Goal: Task Accomplishment & Management: Complete application form

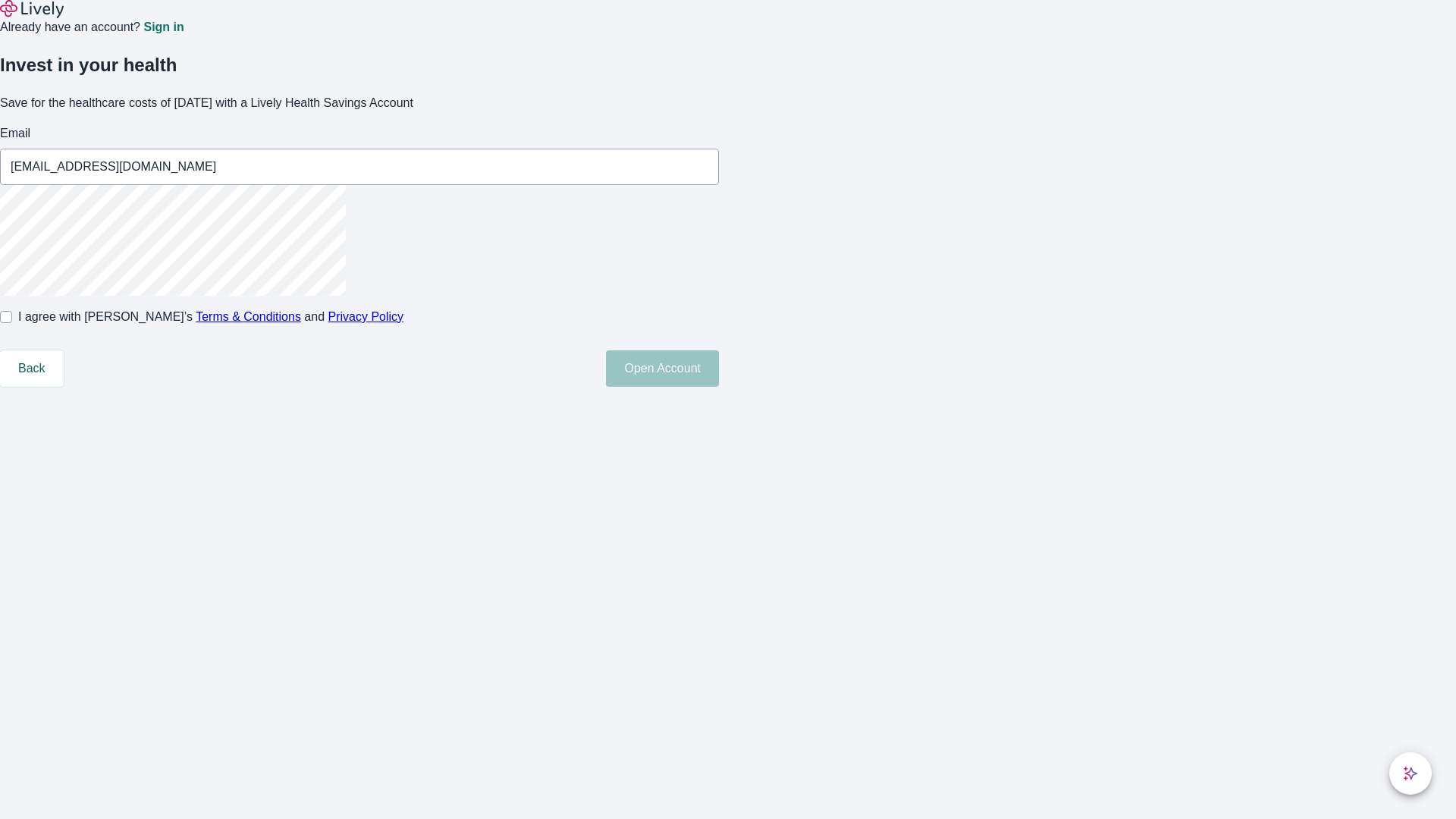
click at [12, 323] on input "I agree with Lively’s Terms & Conditions and Privacy Policy" at bounding box center [6, 317] width 12 height 12
checkbox input "true"
click at [719, 387] on button "Open Account" at bounding box center [662, 368] width 113 height 37
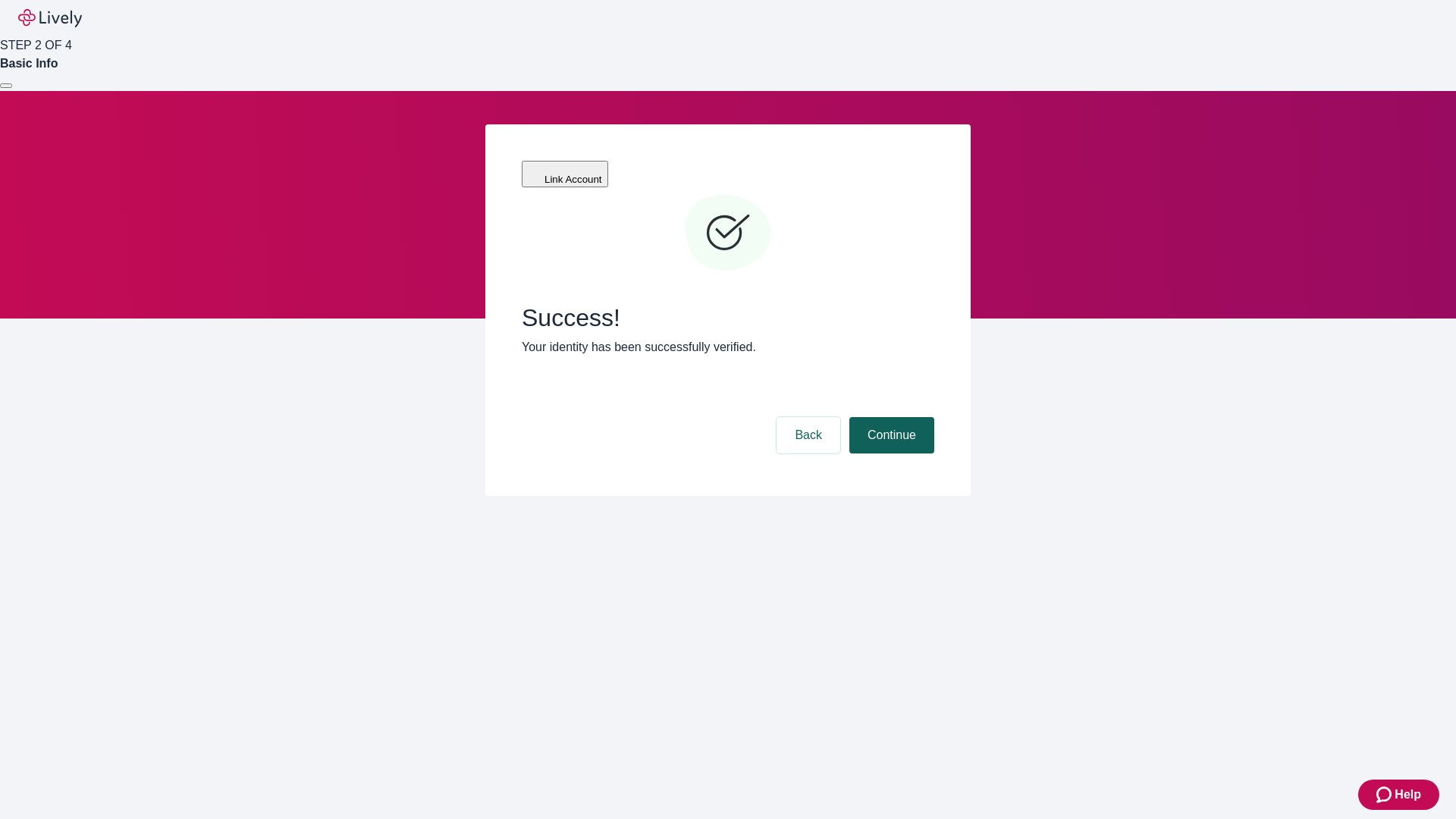
click at [890, 417] on button "Continue" at bounding box center [891, 435] width 85 height 37
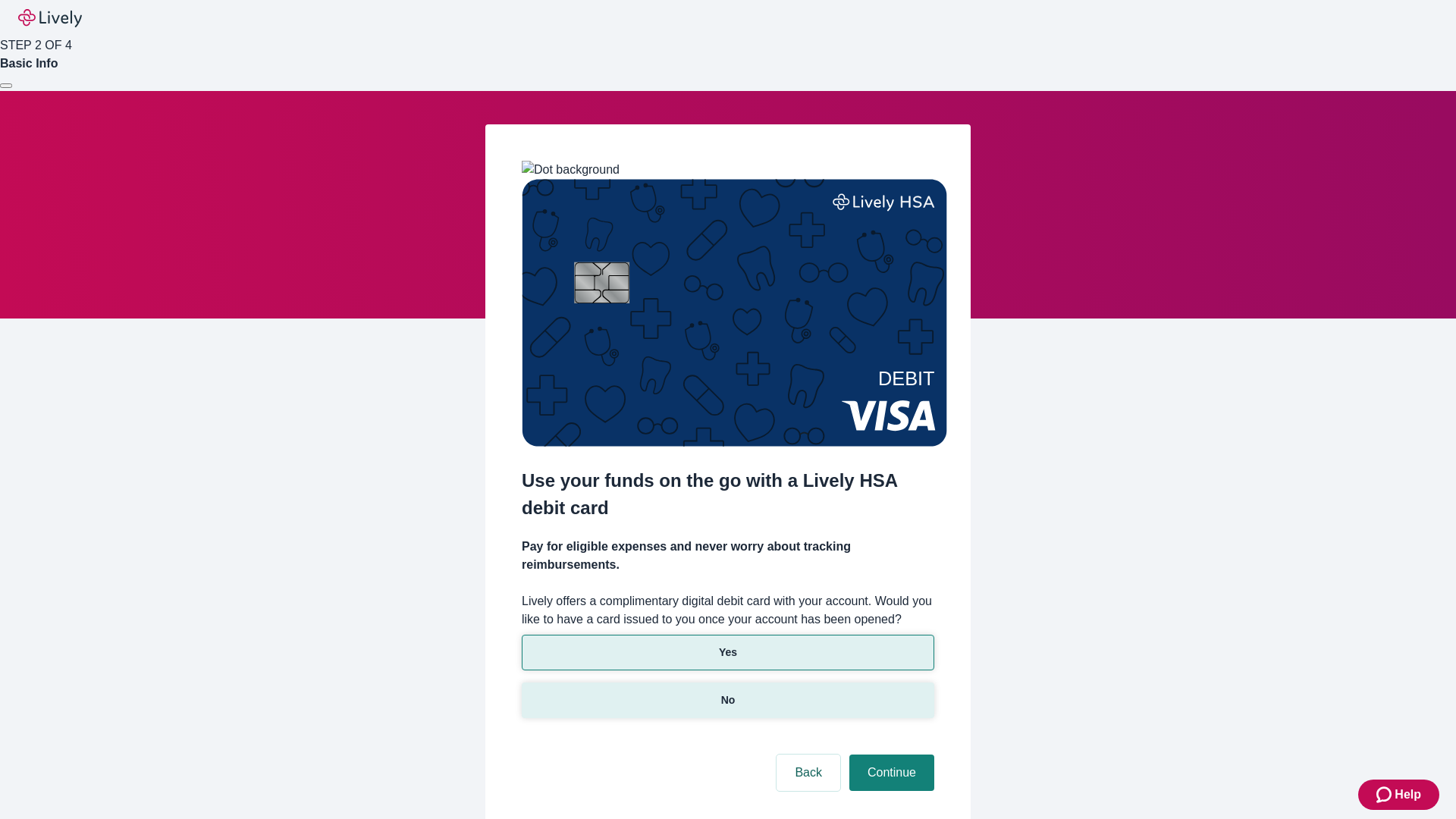
click at [727, 693] on p "No" at bounding box center [728, 701] width 15 height 16
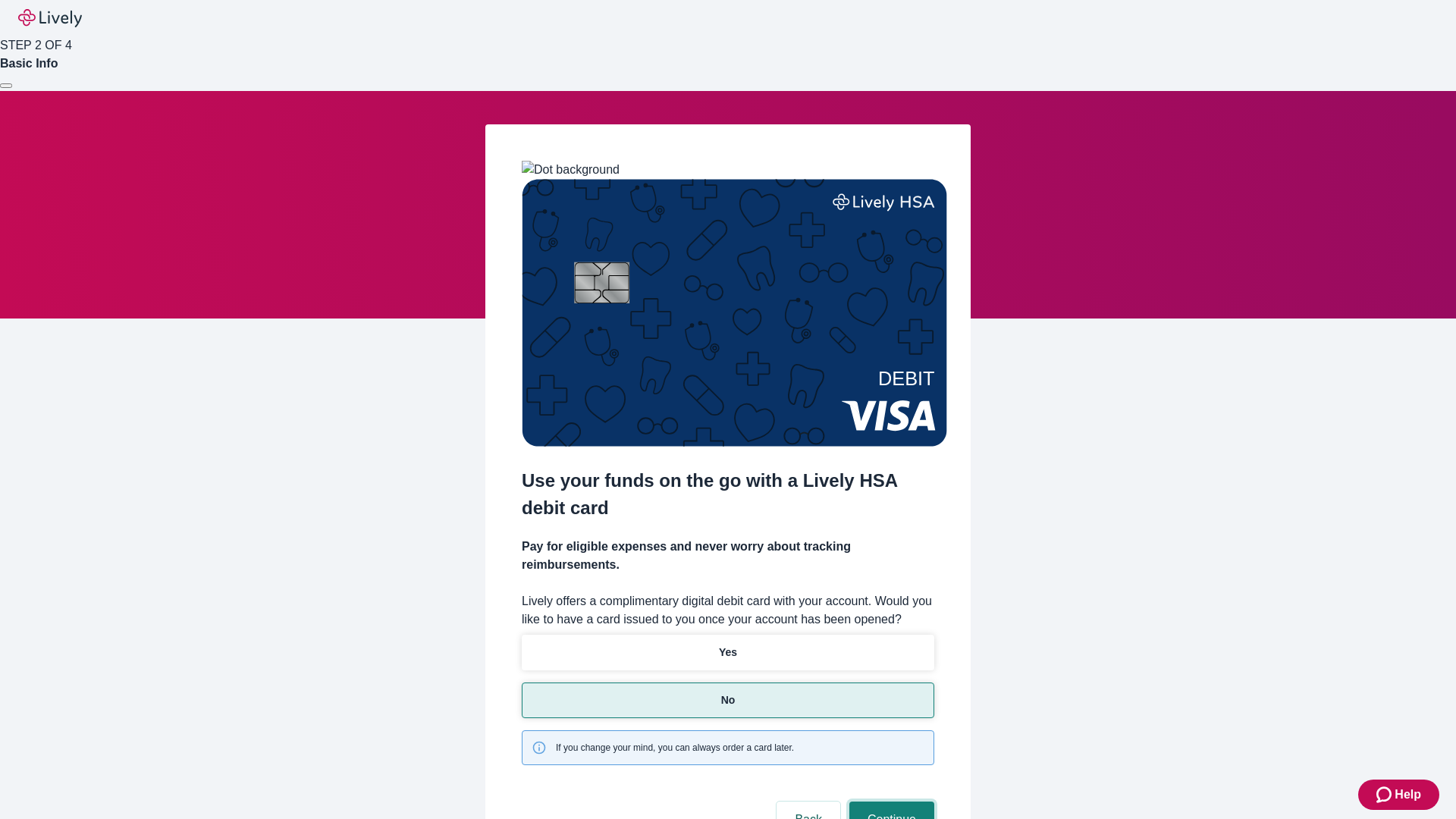
click at [890, 802] on button "Continue" at bounding box center [891, 820] width 85 height 37
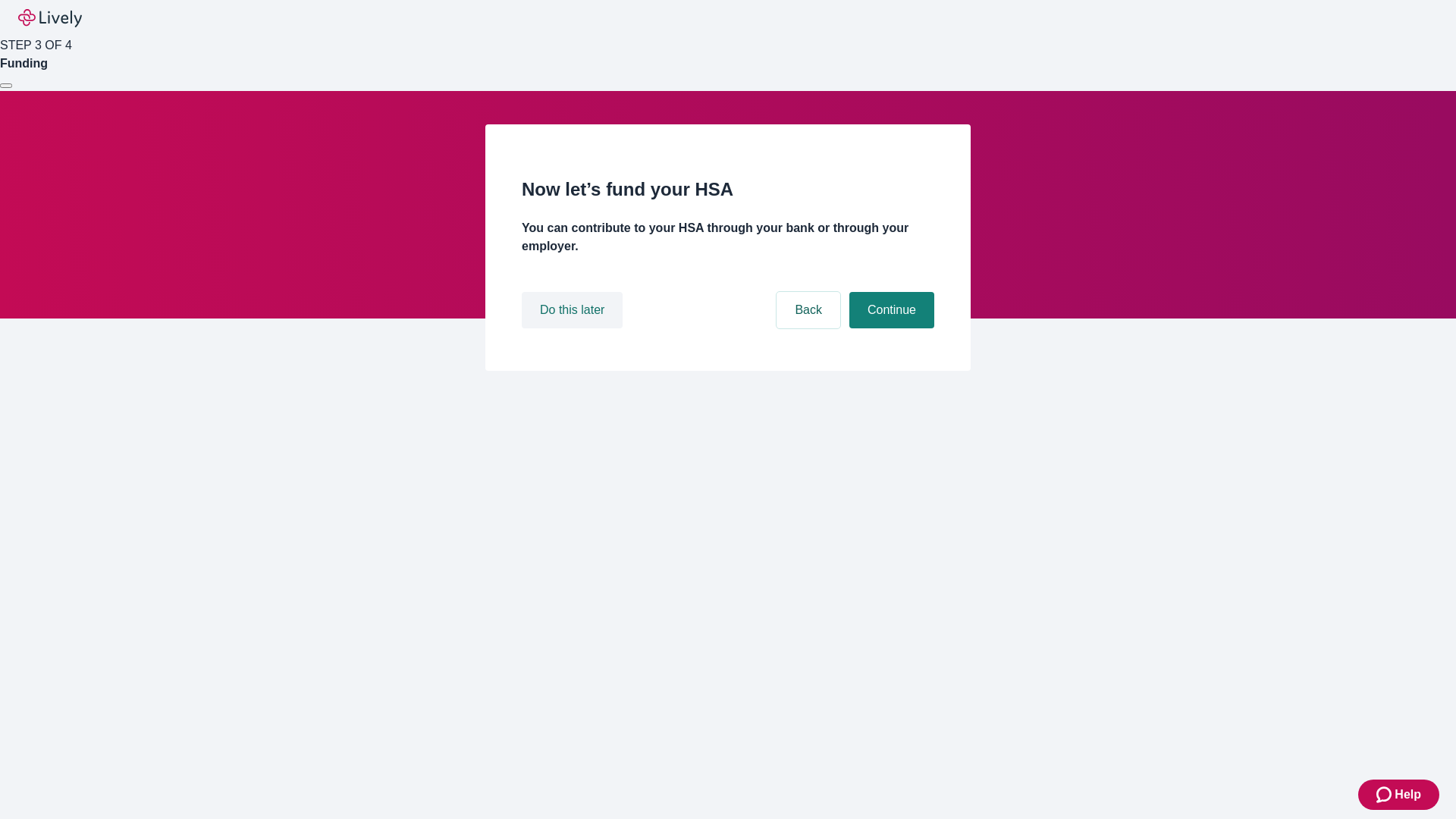
click at [574, 328] on button "Do this later" at bounding box center [572, 310] width 101 height 37
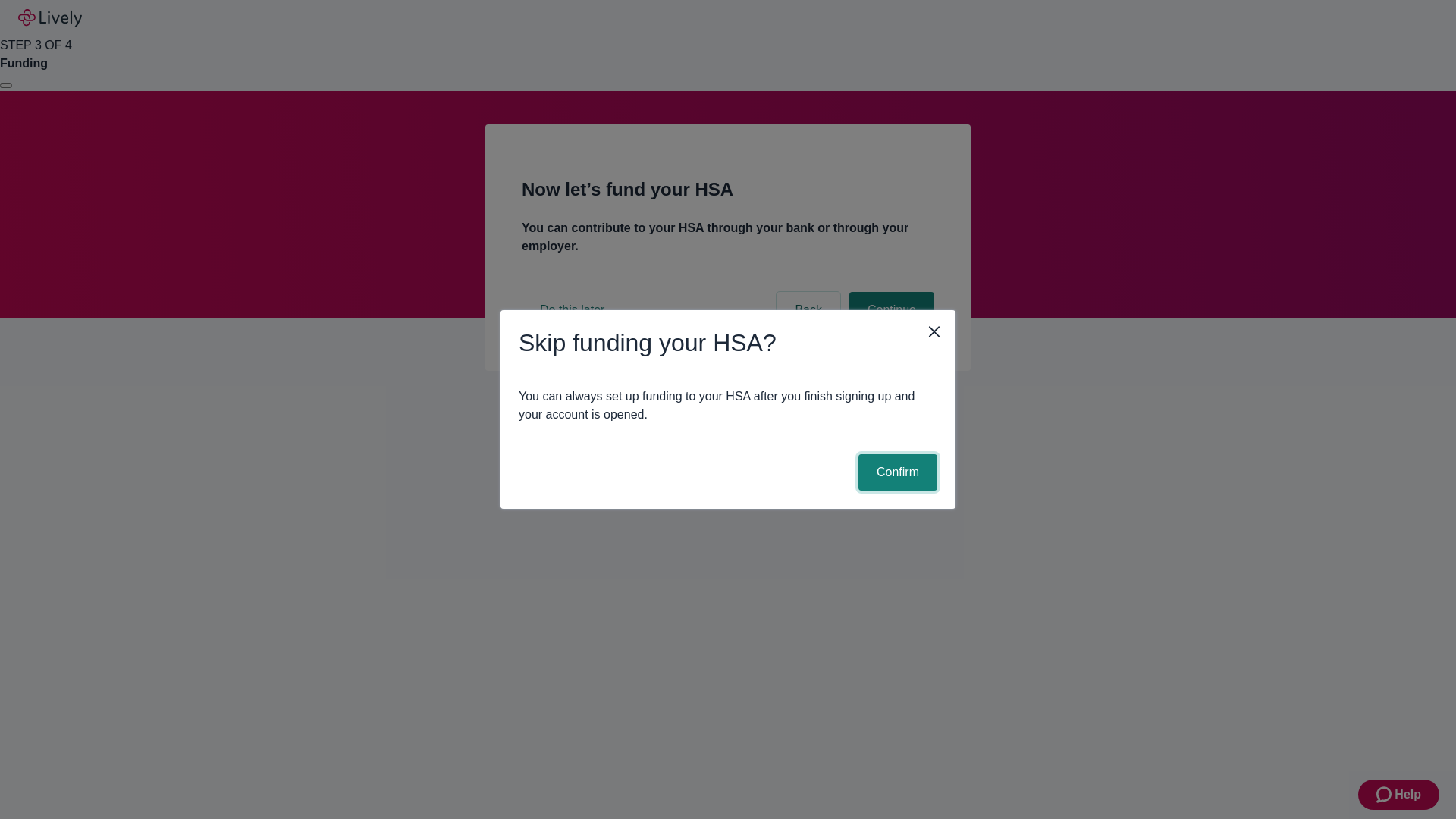
click at [895, 472] on button "Confirm" at bounding box center [898, 472] width 79 height 37
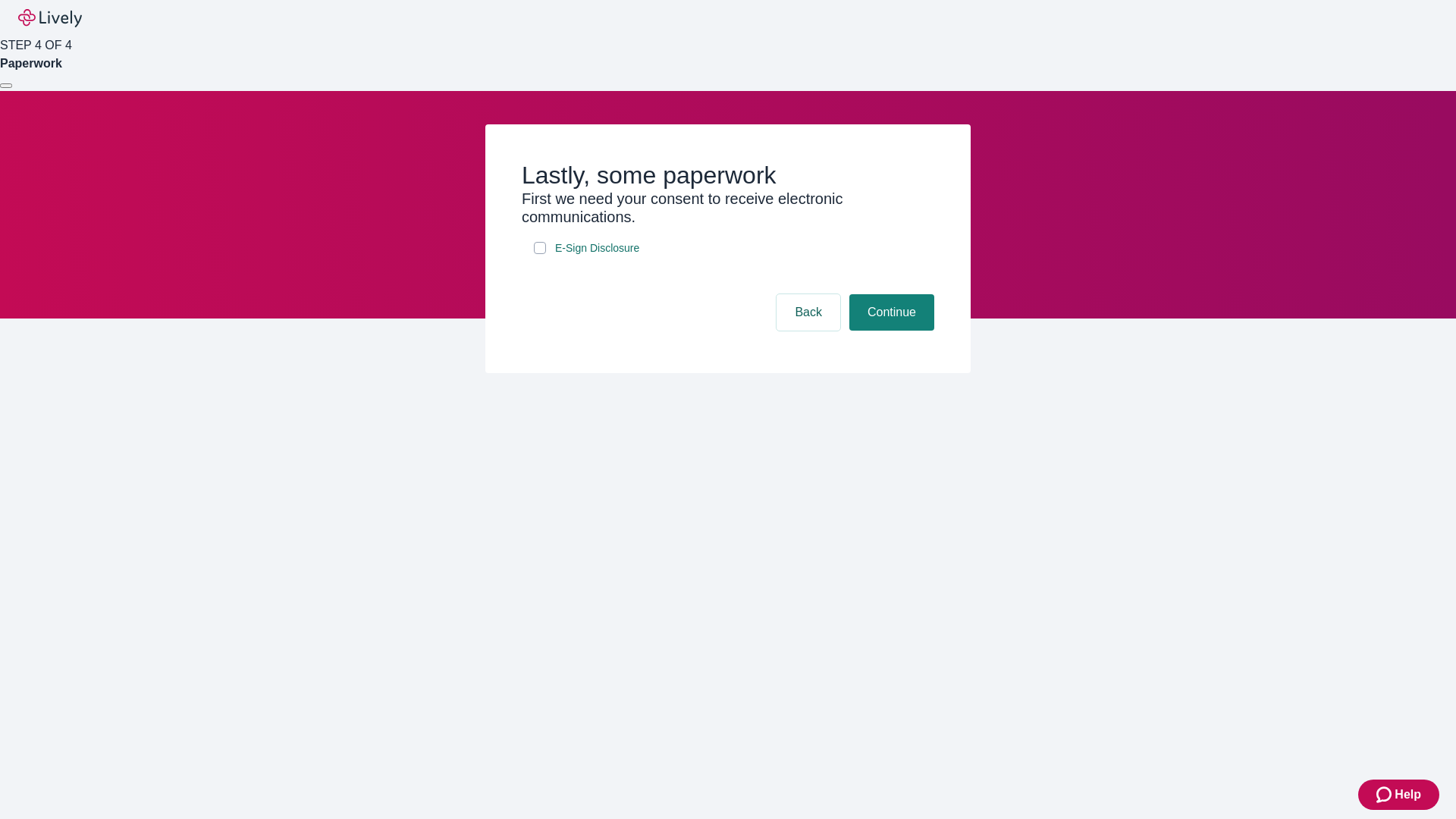
click at [540, 254] on input "E-Sign Disclosure" at bounding box center [540, 247] width 12 height 12
checkbox input "true"
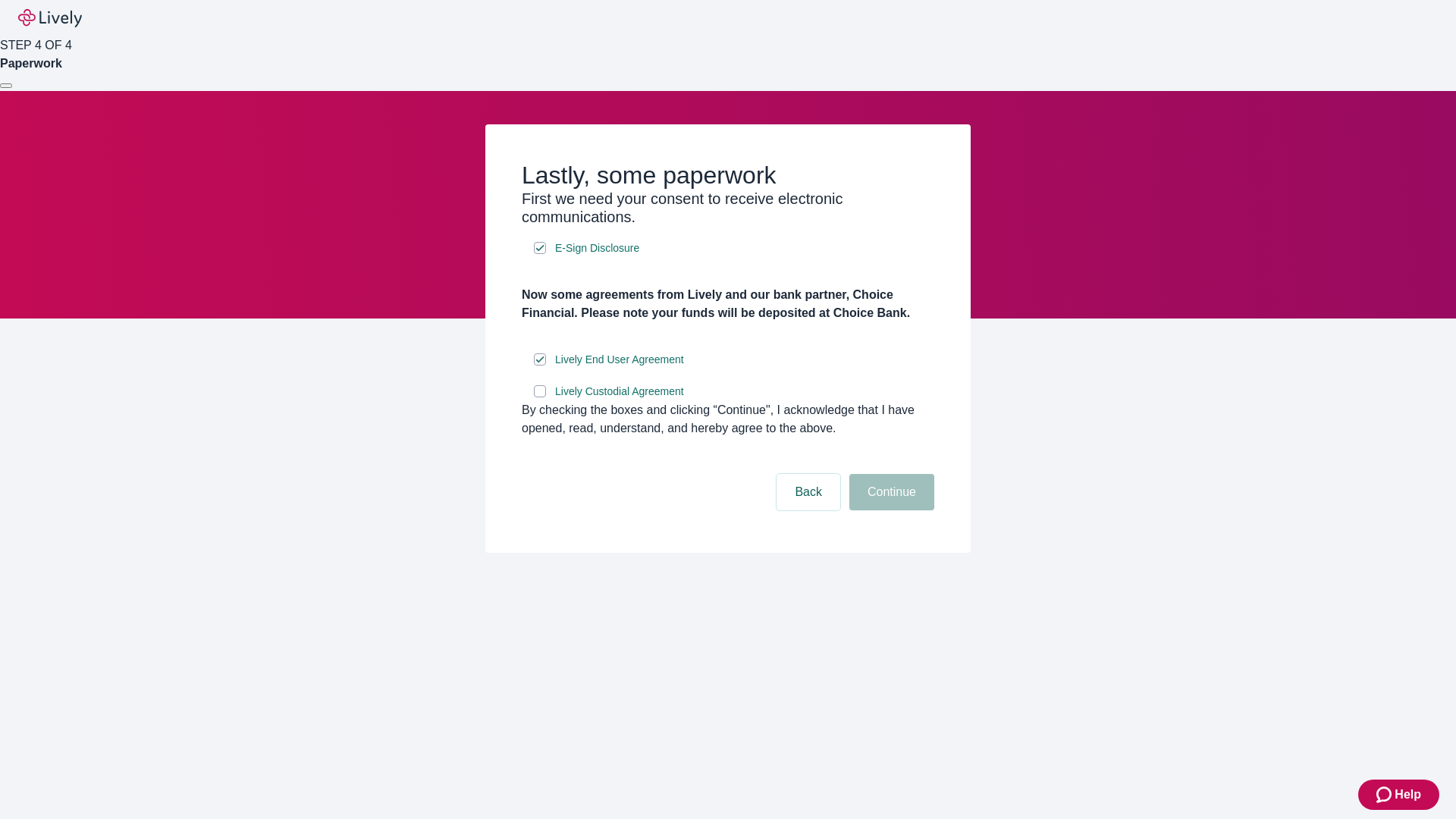
click at [540, 397] on input "Lively Custodial Agreement" at bounding box center [540, 391] width 12 height 12
checkbox input "true"
click at [890, 510] on button "Continue" at bounding box center [891, 492] width 85 height 37
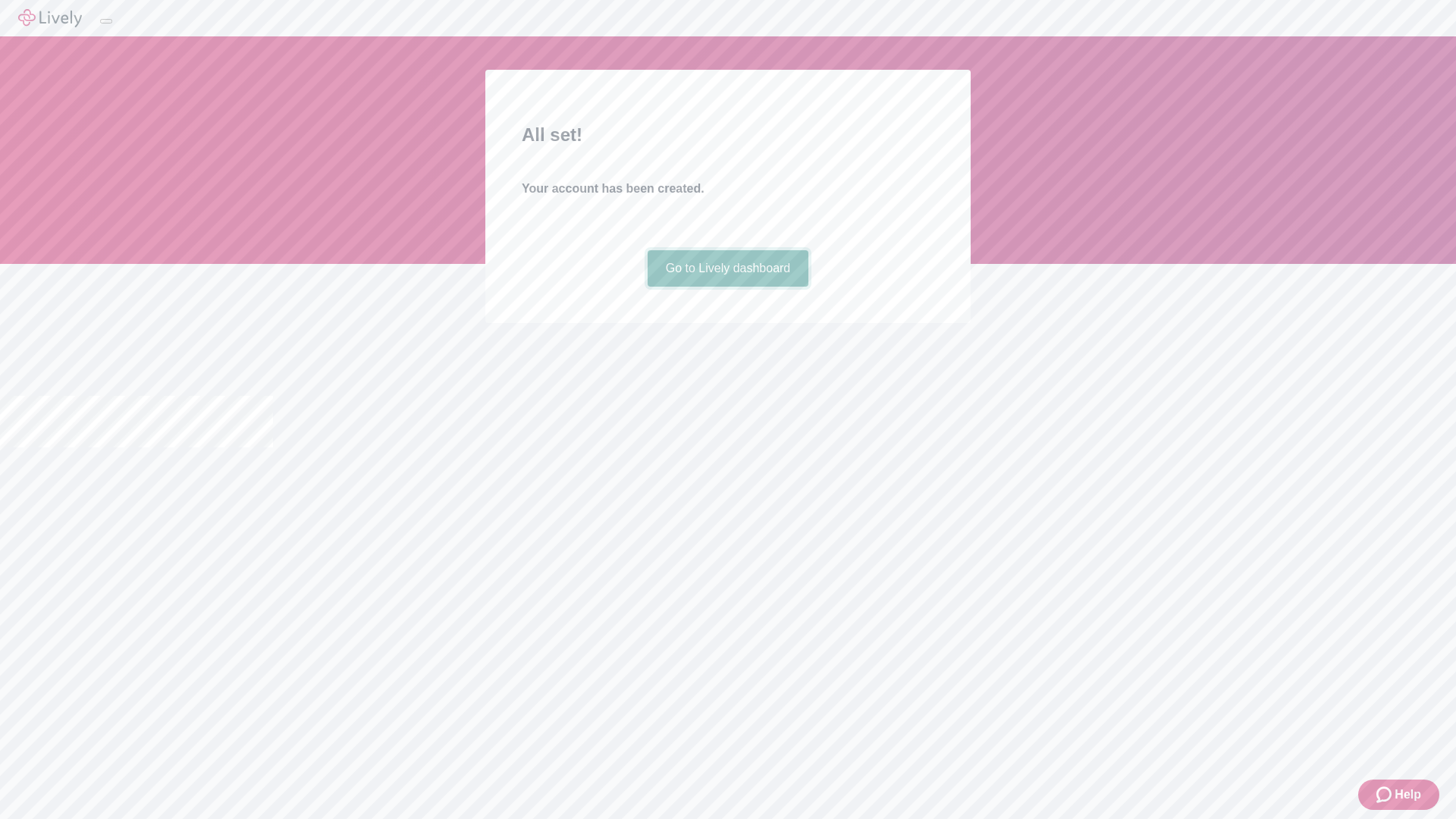
click at [727, 287] on link "Go to Lively dashboard" at bounding box center [728, 268] width 161 height 37
